Goal: Information Seeking & Learning: Find specific page/section

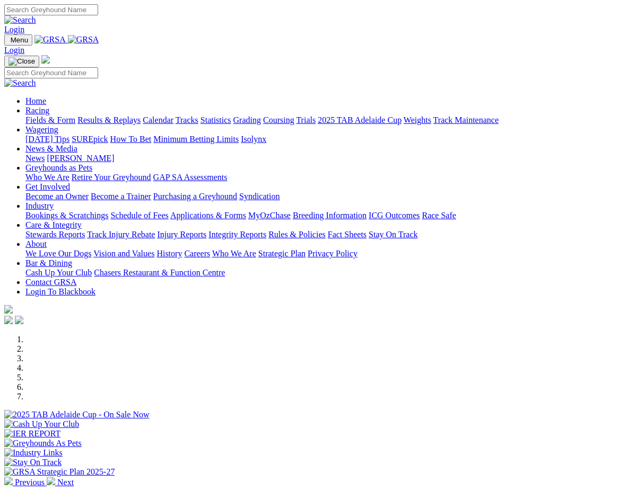
click at [99, 43] on img at bounding box center [83, 40] width 31 height 10
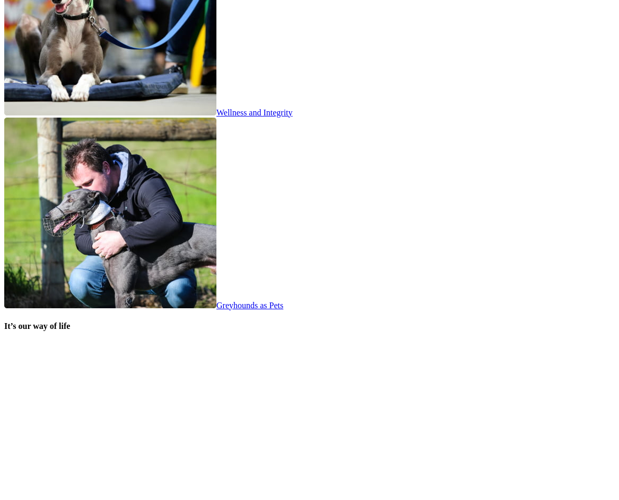
scroll to position [2135, 0]
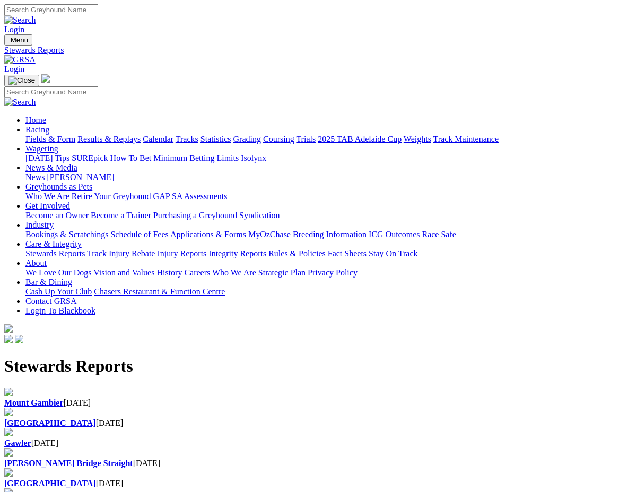
click at [194, 419] on div "[GEOGRAPHIC_DATA] [DATE]" at bounding box center [309, 424] width 610 height 10
